Goal: Task Accomplishment & Management: Use online tool/utility

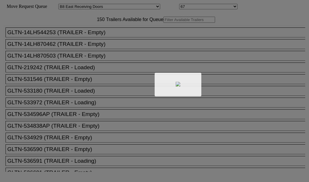
select select "536"
select select "8235"
click at [97, 38] on div at bounding box center [154, 91] width 309 height 182
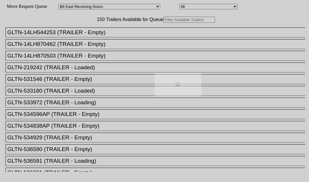
click at [82, 38] on div at bounding box center [154, 91] width 309 height 182
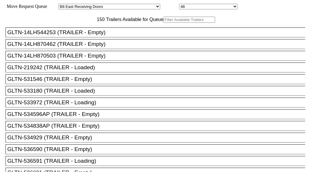
click at [164, 23] on input "text" at bounding box center [190, 20] width 52 height 6
paste input "616075"
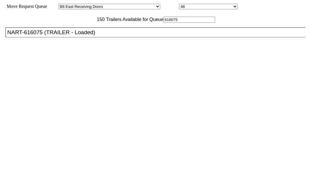
type input "616075"
click at [39, 36] on div "NART-616075 (TRAILER - Loaded)" at bounding box center [158, 32] width 302 height 6
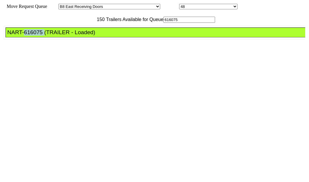
click at [39, 36] on div "NART-616075 (TRAILER - Loaded)" at bounding box center [158, 32] width 302 height 6
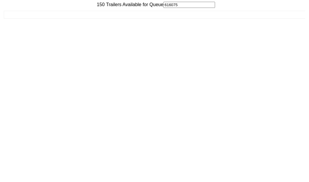
scroll to position [23, 0]
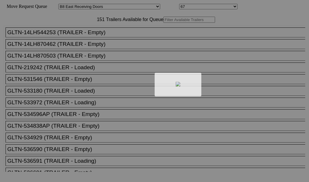
select select "536"
select select "8235"
click at [91, 38] on div at bounding box center [154, 91] width 309 height 182
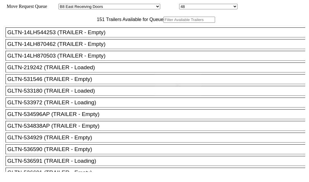
click at [80, 38] on div at bounding box center [154, 91] width 309 height 182
click at [164, 23] on input "text" at bounding box center [190, 20] width 52 height 6
paste input "616075"
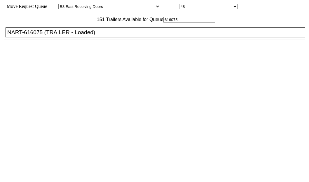
type input "616075"
click at [47, 36] on div "NART-616075 (TRAILER - Loaded)" at bounding box center [158, 32] width 302 height 6
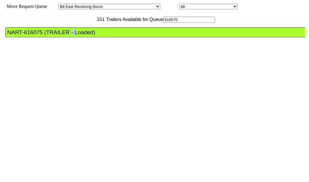
click at [47, 36] on div "NART-616075 (TRAILER - Loaded)" at bounding box center [158, 32] width 302 height 6
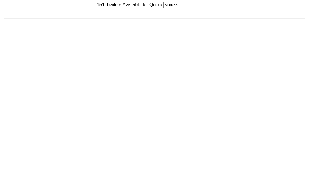
scroll to position [23, 0]
